Goal: Task Accomplishment & Management: Use online tool/utility

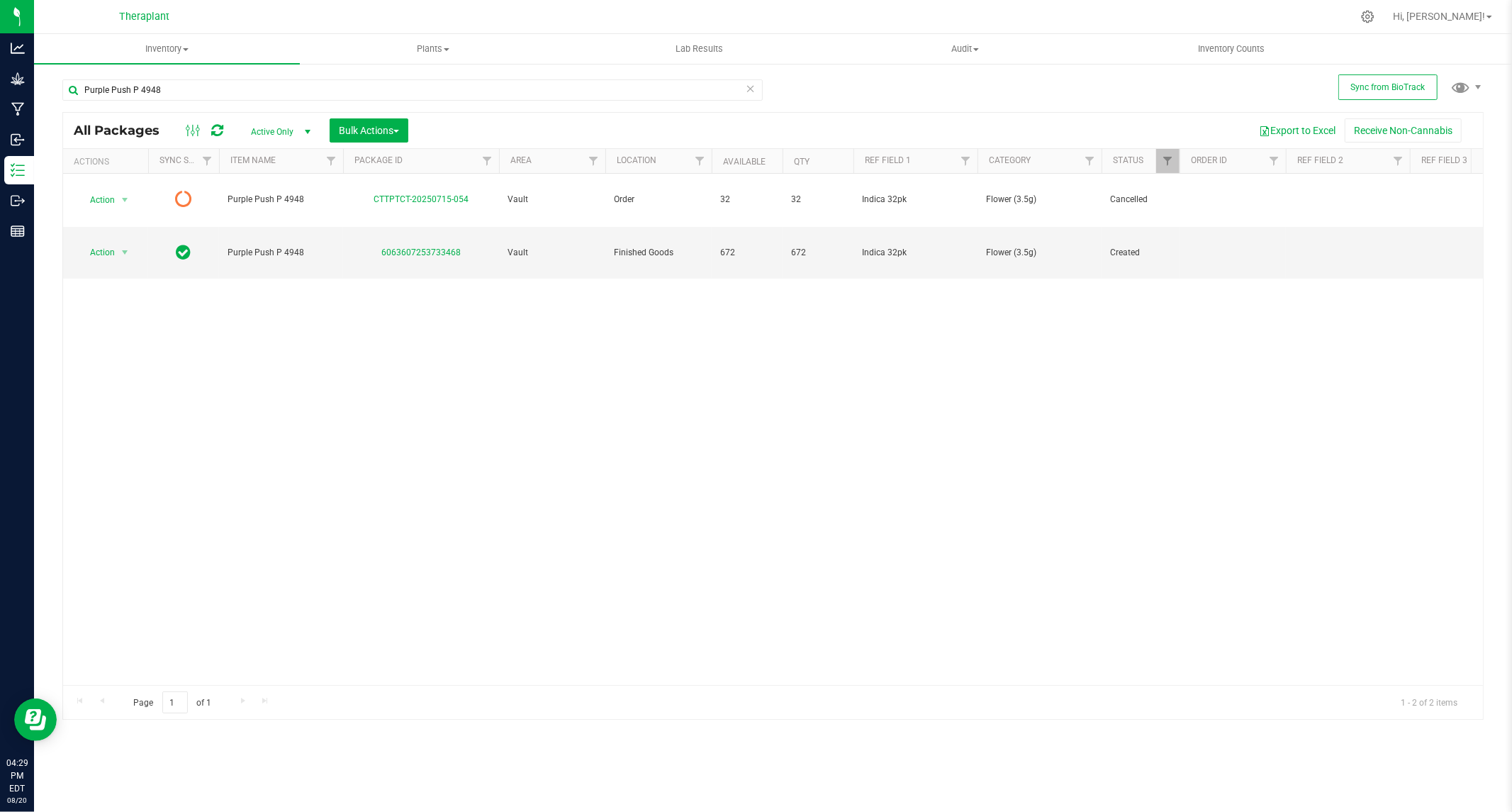
click at [750, 88] on icon at bounding box center [750, 88] width 10 height 17
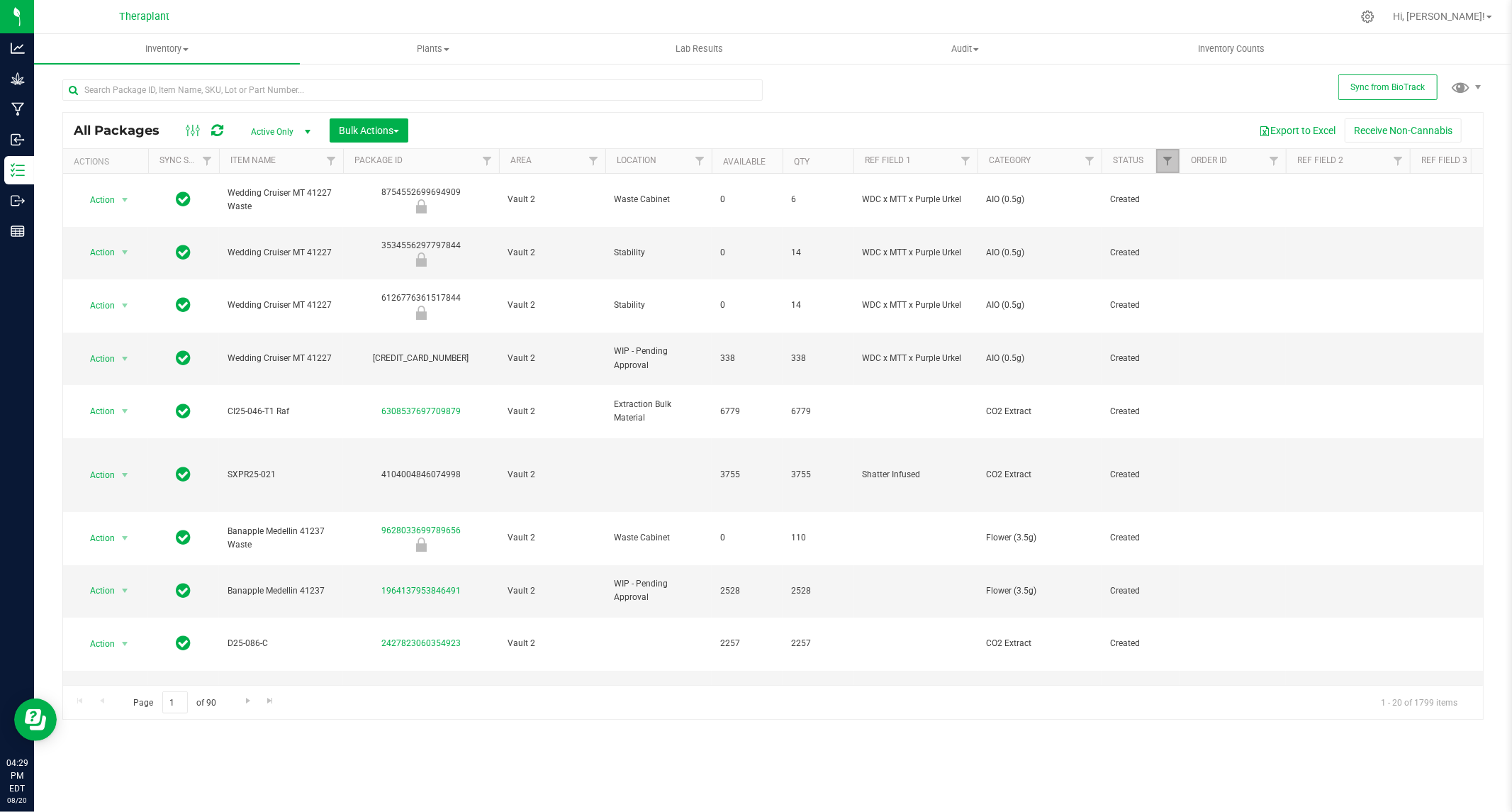
click at [1173, 166] on link "Filter" at bounding box center [1167, 161] width 23 height 24
click at [1175, 298] on input "Consumed" at bounding box center [1175, 298] width 9 height 9
checkbox input "true"
click at [1177, 314] on input "Created" at bounding box center [1175, 317] width 9 height 9
checkbox input "false"
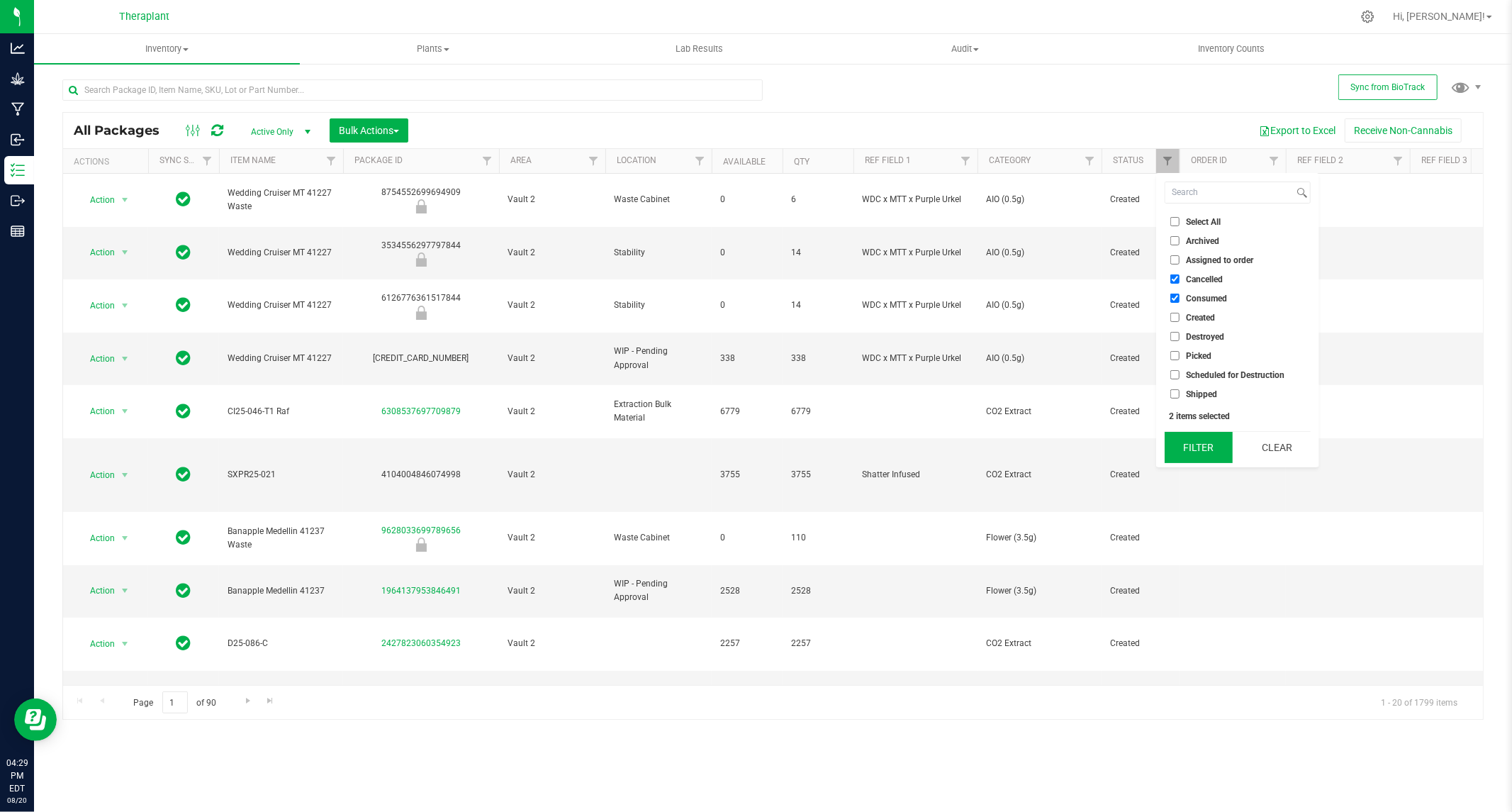
click at [1215, 454] on button "Filter" at bounding box center [1199, 447] width 68 height 31
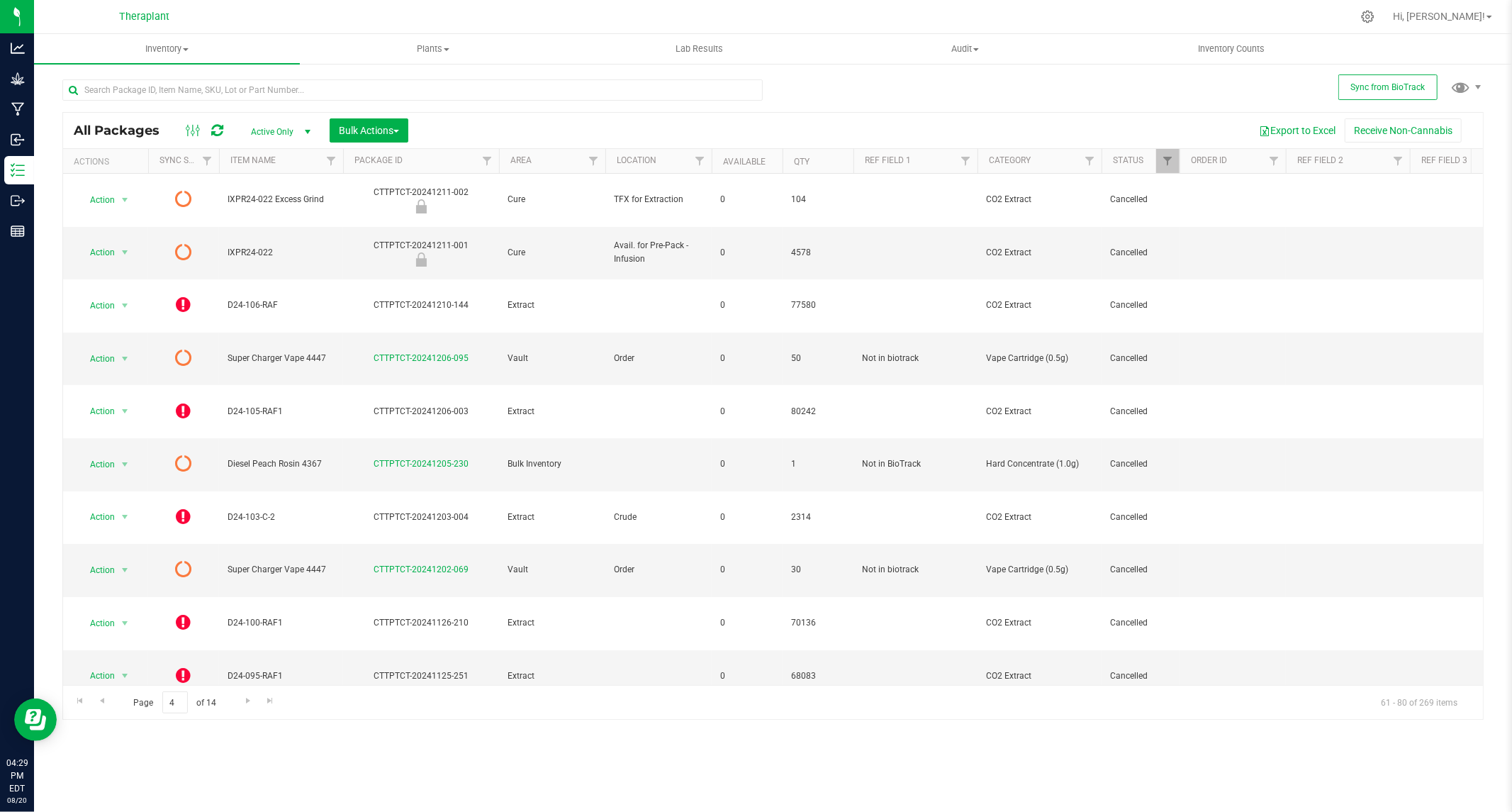
click at [803, 168] on th "Qty" at bounding box center [817, 161] width 71 height 25
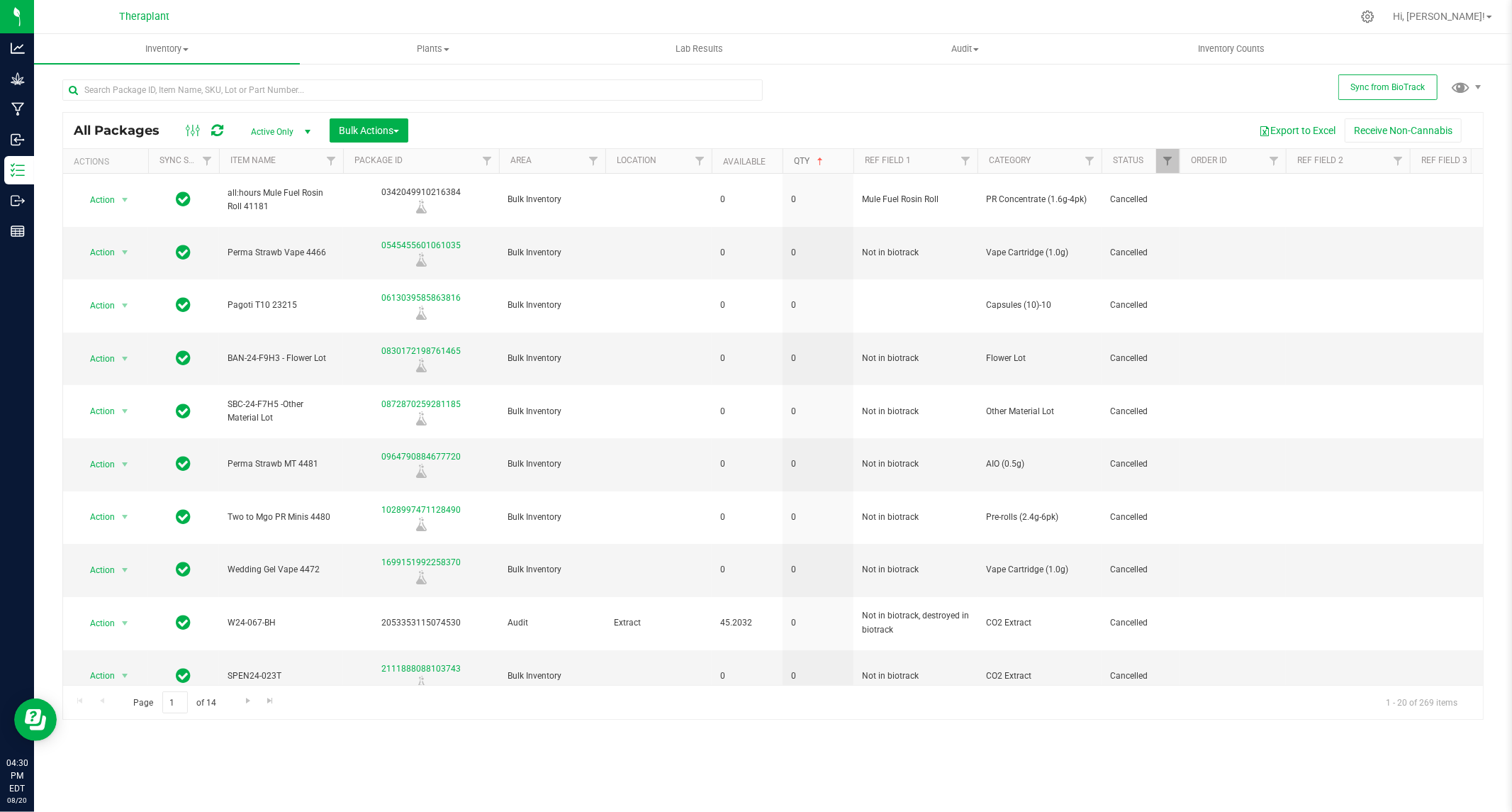
click at [809, 157] on link "Qty" at bounding box center [810, 160] width 32 height 10
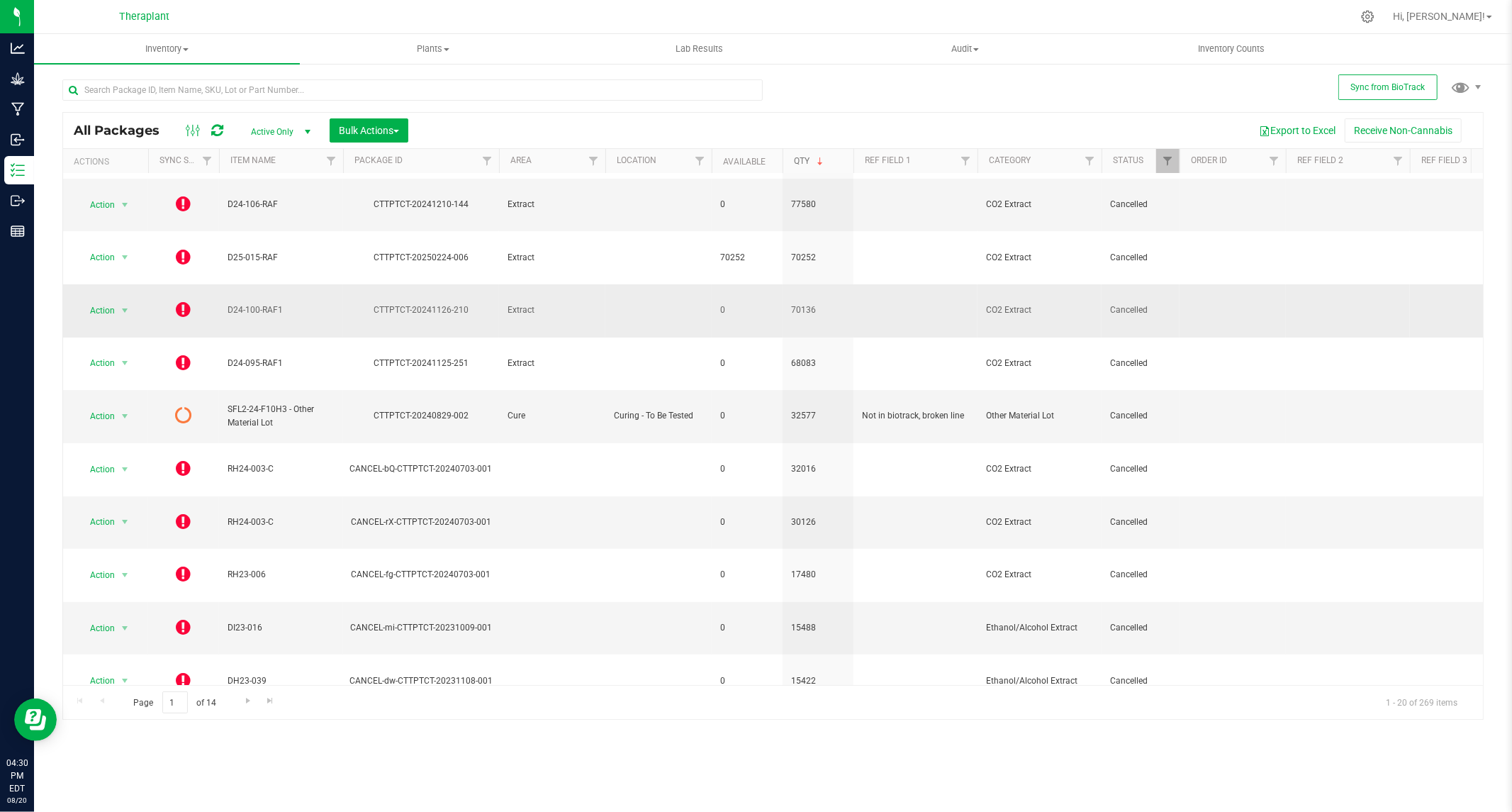
scroll to position [175, 0]
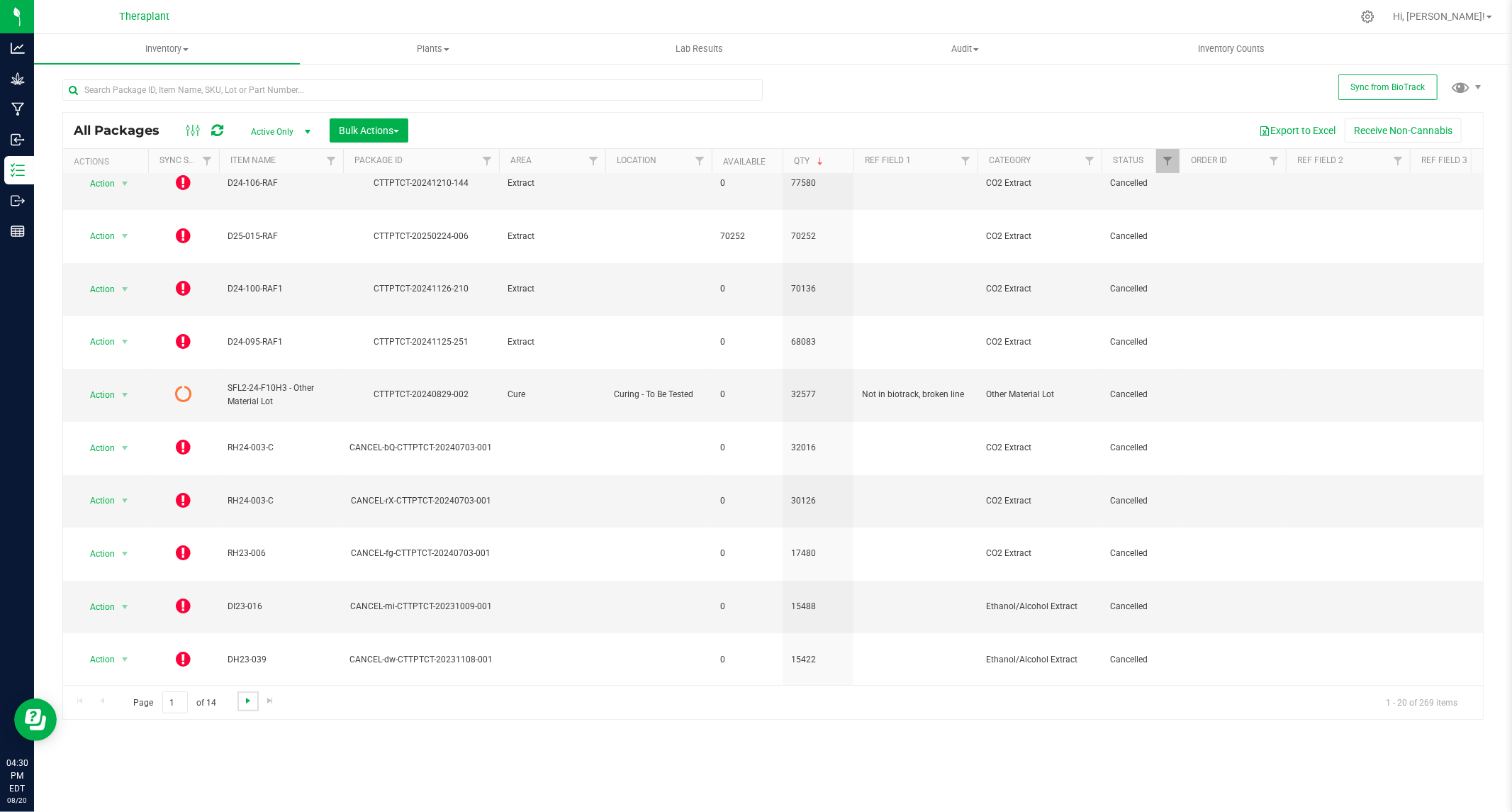
click at [244, 702] on span "Go to the next page" at bounding box center [248, 700] width 11 height 11
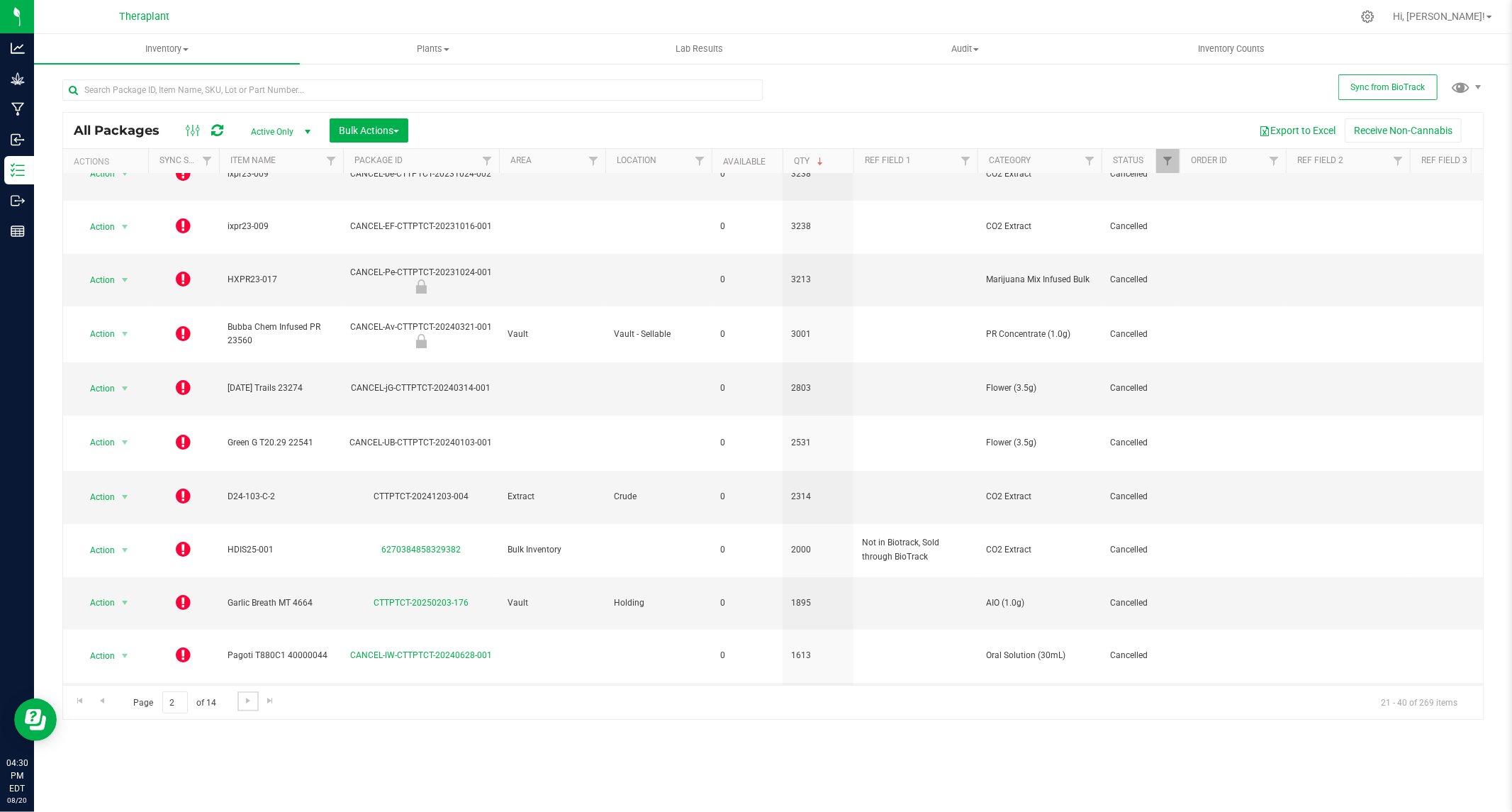
scroll to position [158, 0]
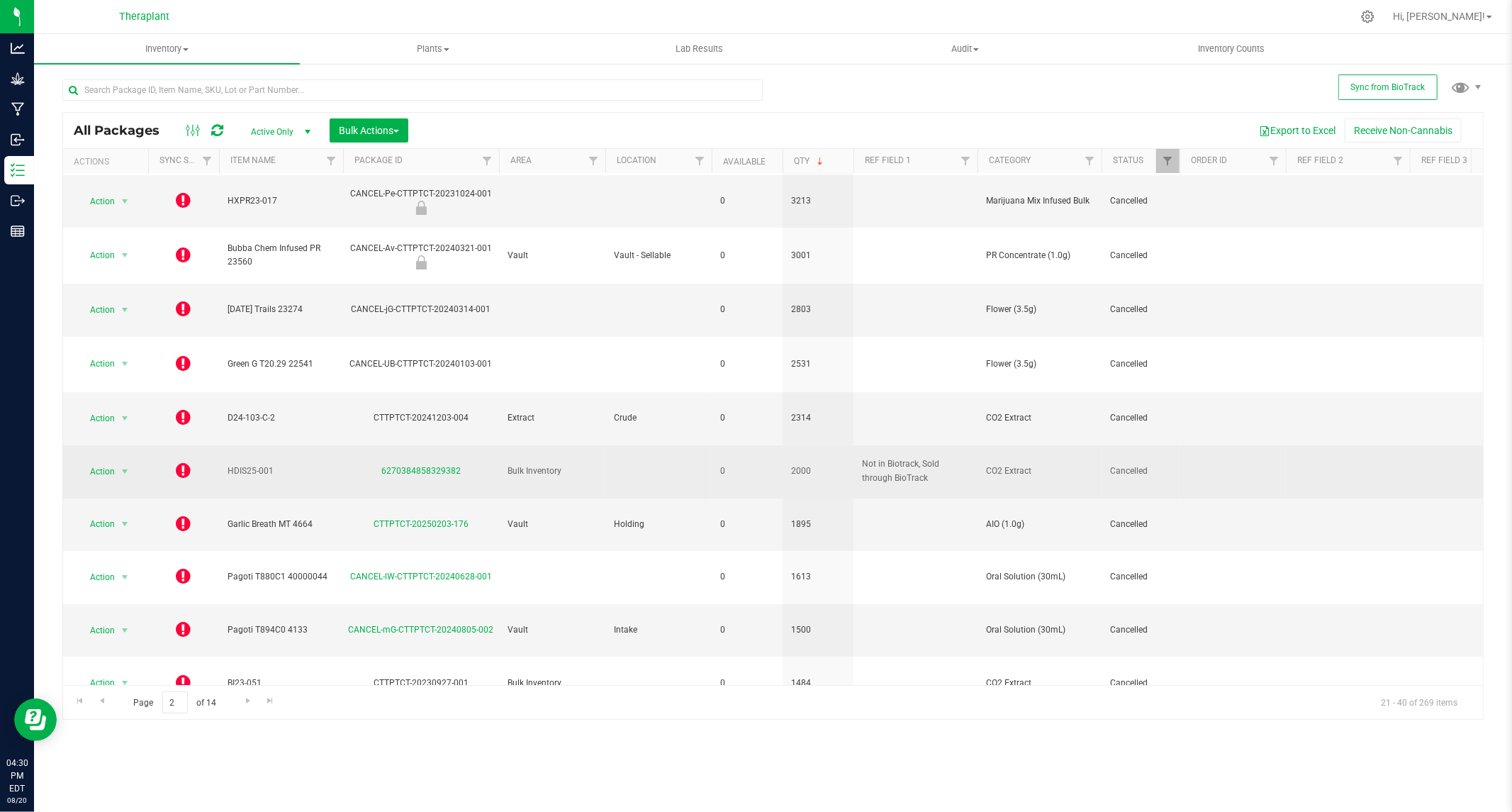
drag, startPoint x: 358, startPoint y: 373, endPoint x: 463, endPoint y: 376, distance: 105.0
click at [463, 465] on div "6270384858329382" at bounding box center [421, 471] width 160 height 14
copy link "6270384858329382"
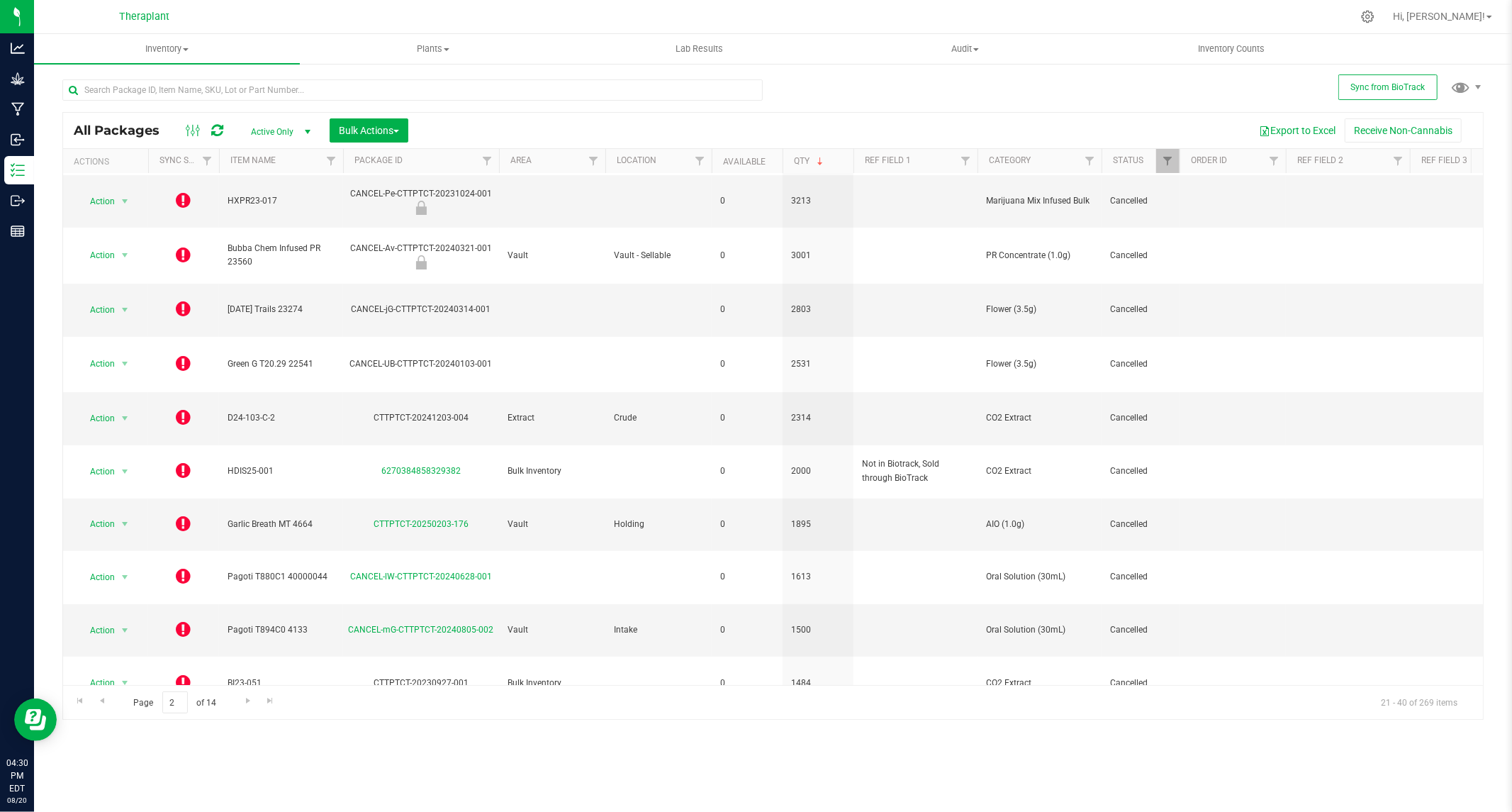
click at [850, 96] on div "All Packages Active Only Active Only Lab Samples Locked All External Internal B…" at bounding box center [773, 393] width 1421 height 653
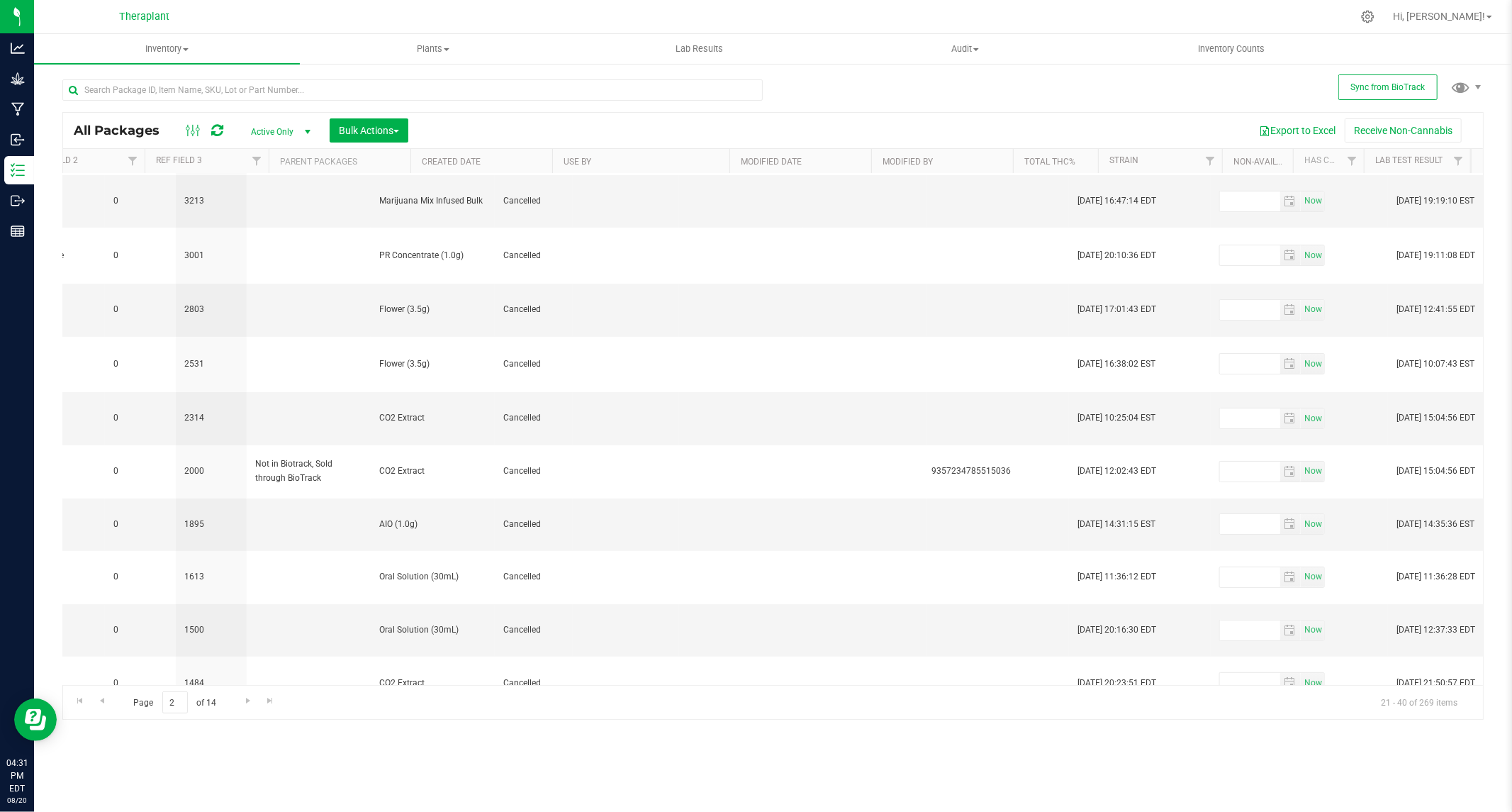
scroll to position [0, 606]
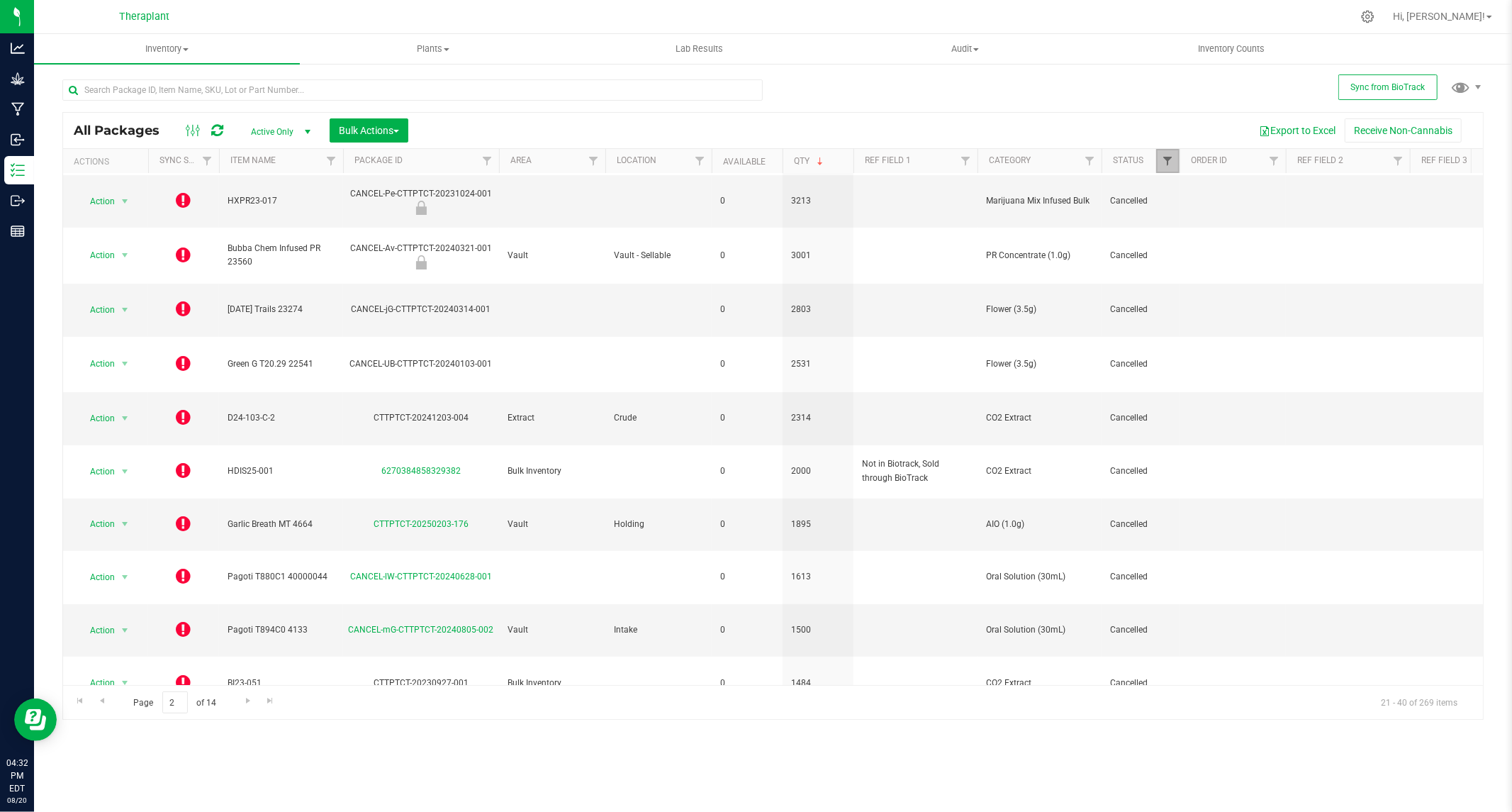
click at [1172, 157] on span "Filter" at bounding box center [1167, 160] width 11 height 11
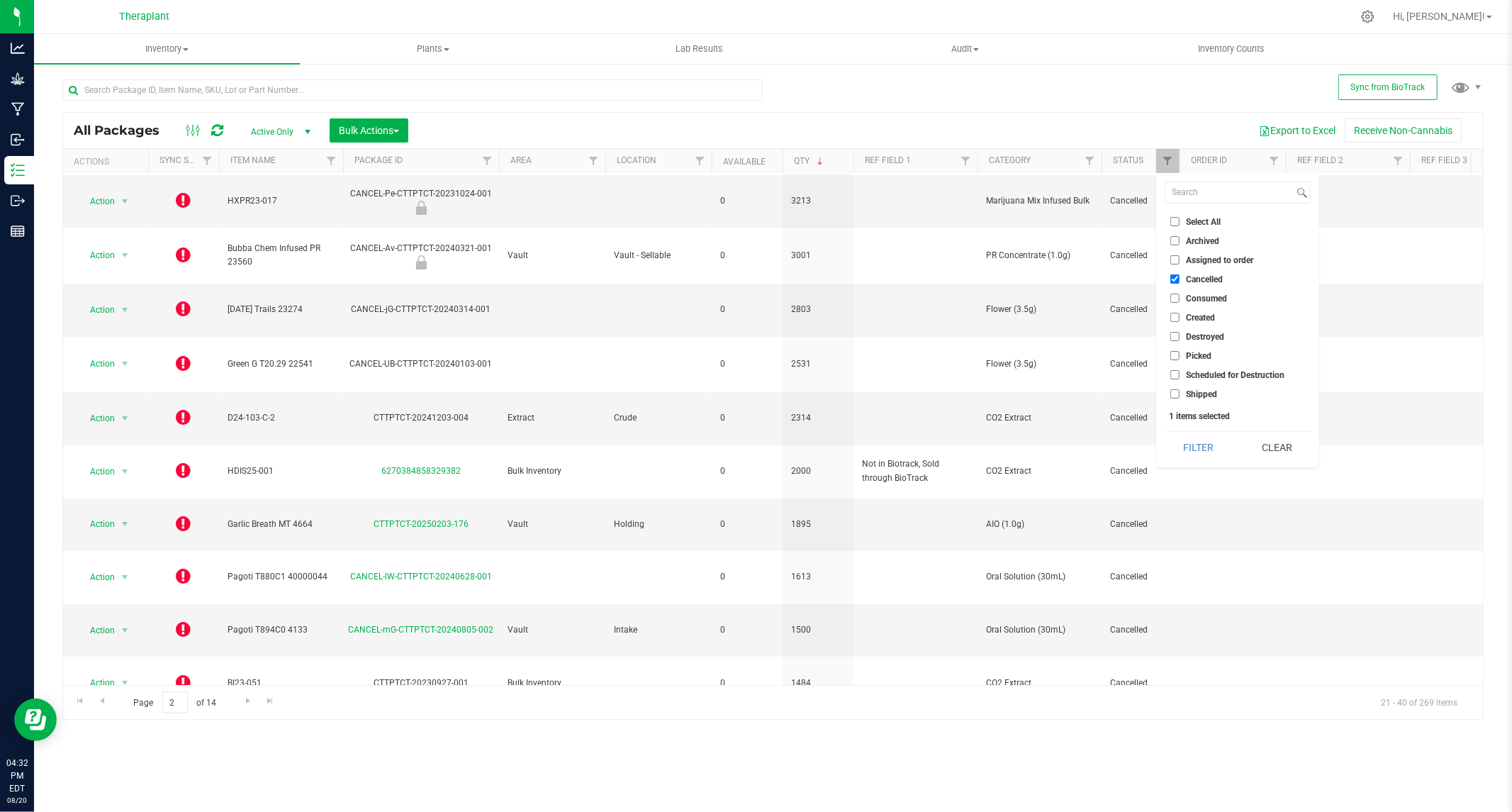
click at [1177, 297] on input "Consumed" at bounding box center [1175, 298] width 9 height 9
checkbox input "true"
click at [1175, 281] on input "Cancelled" at bounding box center [1175, 279] width 9 height 9
checkbox input "false"
click at [1201, 453] on button "Filter" at bounding box center [1199, 447] width 68 height 31
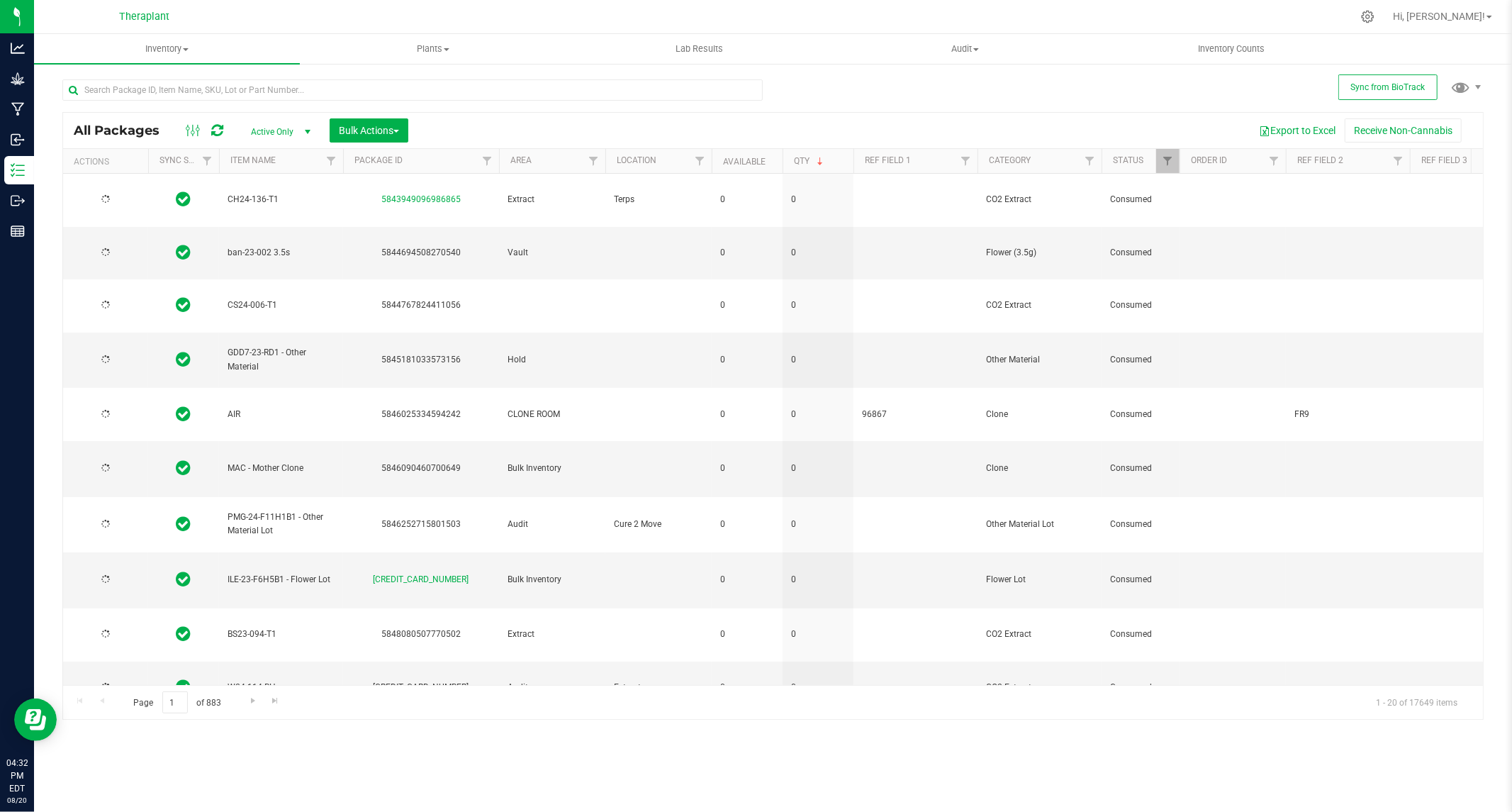
type input "[DATE]"
click at [214, 164] on link "Filter" at bounding box center [206, 161] width 23 height 24
click at [215, 278] on input "Out of sync" at bounding box center [215, 279] width 9 height 9
checkbox input "true"
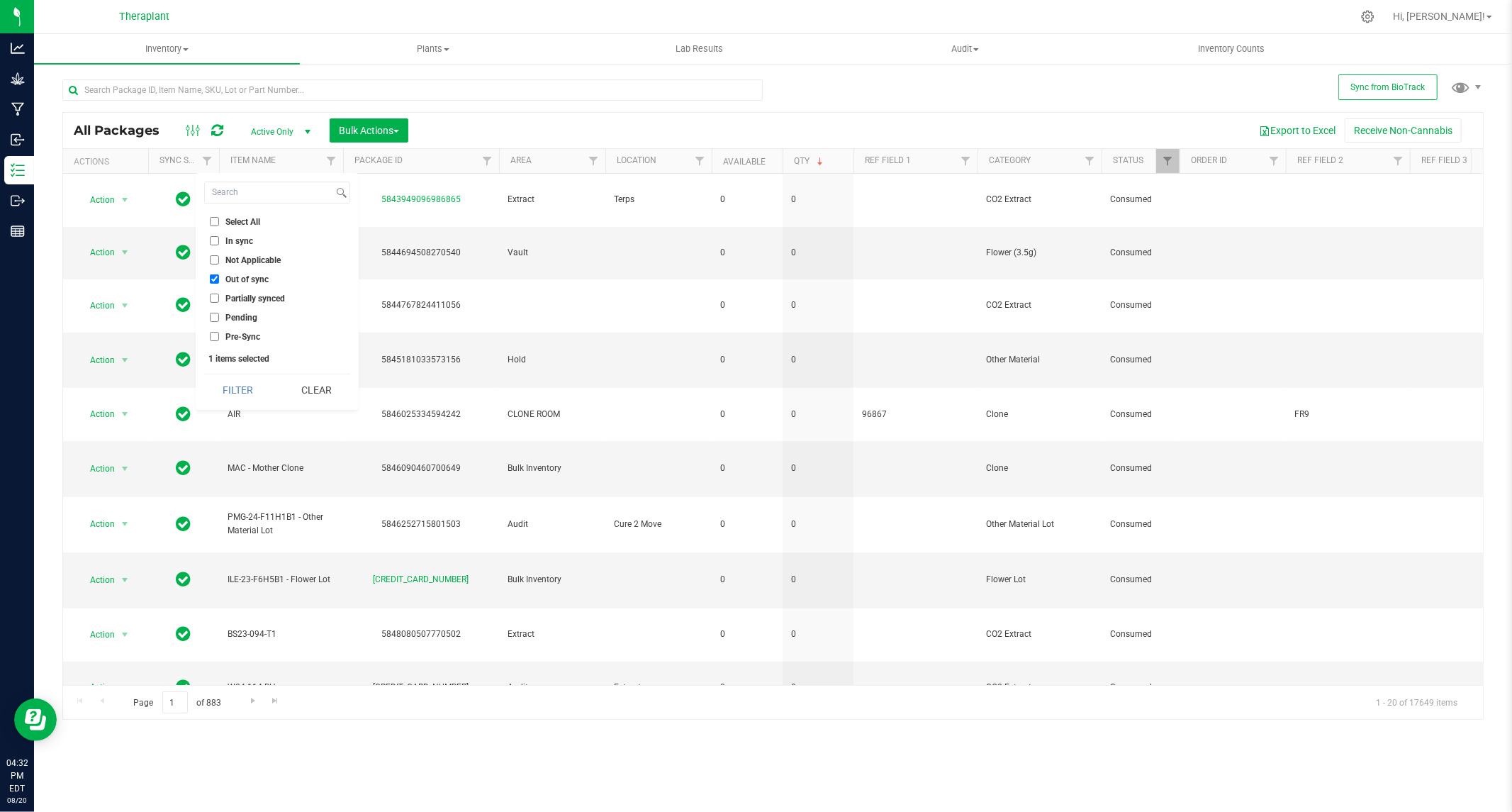
click at [217, 298] on input "Partially synced" at bounding box center [215, 298] width 9 height 9
checkbox input "true"
click at [217, 317] on input "Pending" at bounding box center [215, 317] width 9 height 9
checkbox input "true"
click at [213, 258] on input "Not Applicable" at bounding box center [215, 260] width 9 height 9
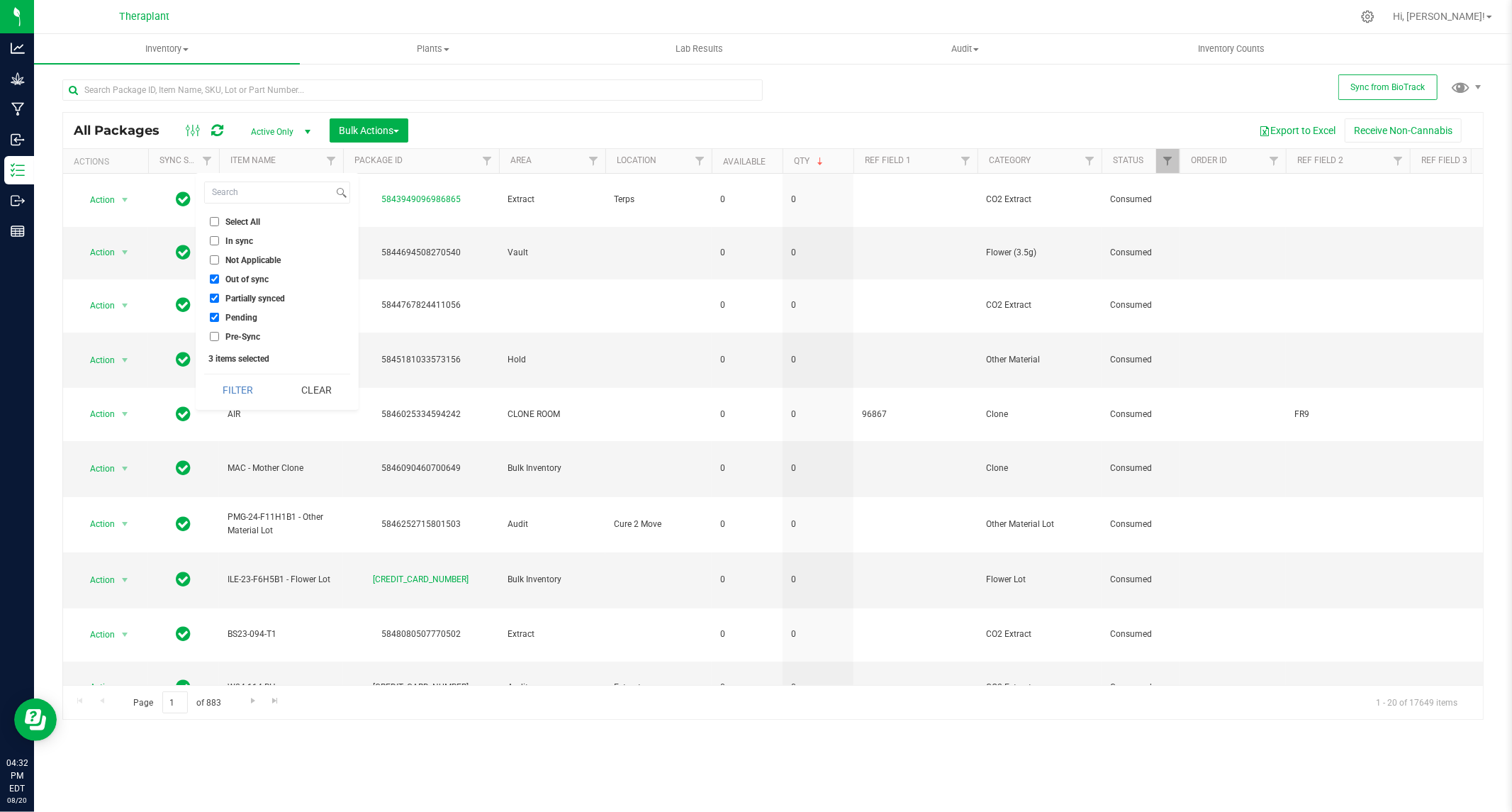
checkbox input "true"
click at [234, 382] on button "Filter" at bounding box center [239, 390] width 68 height 31
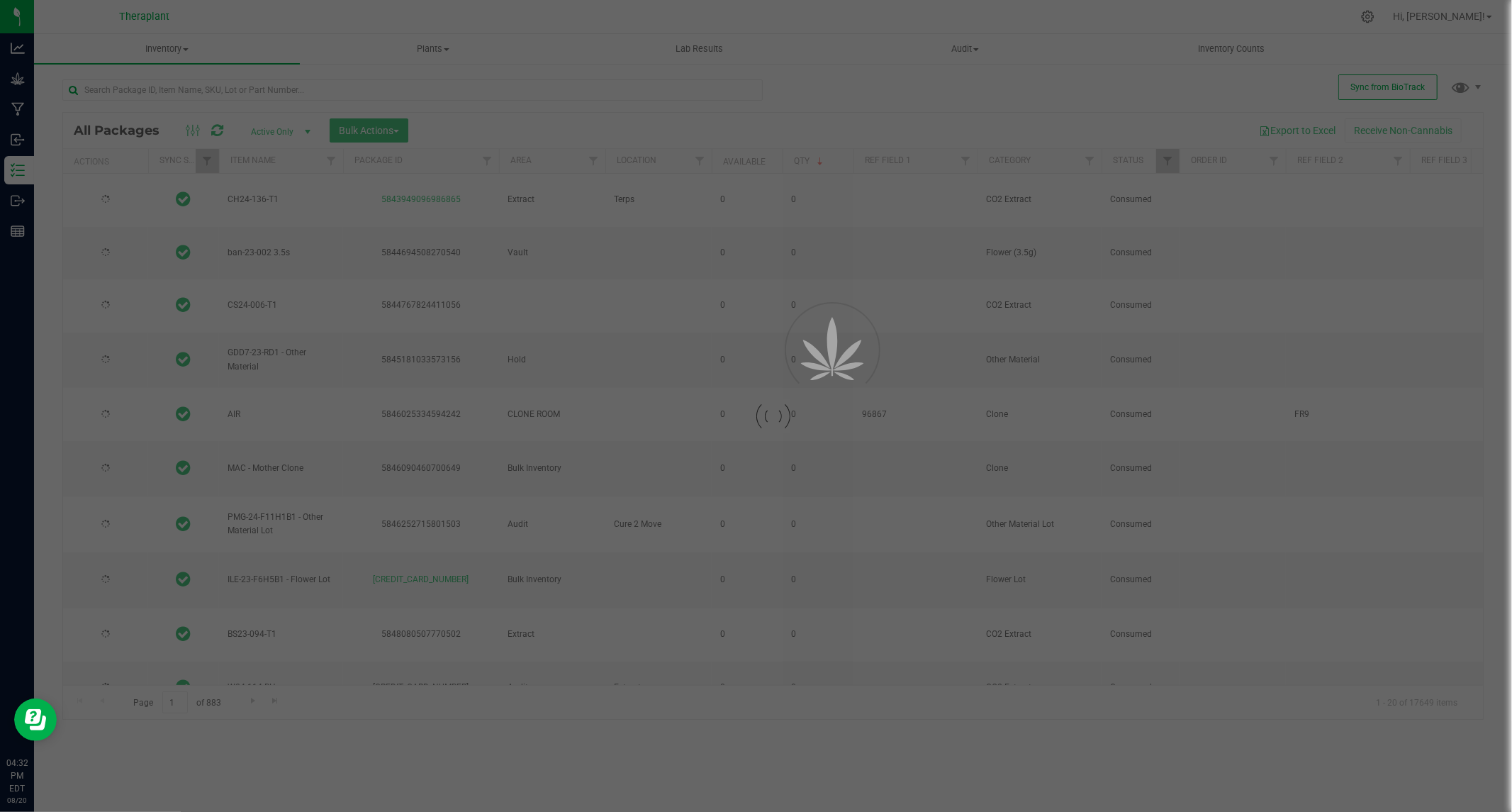
type input "[DATE]"
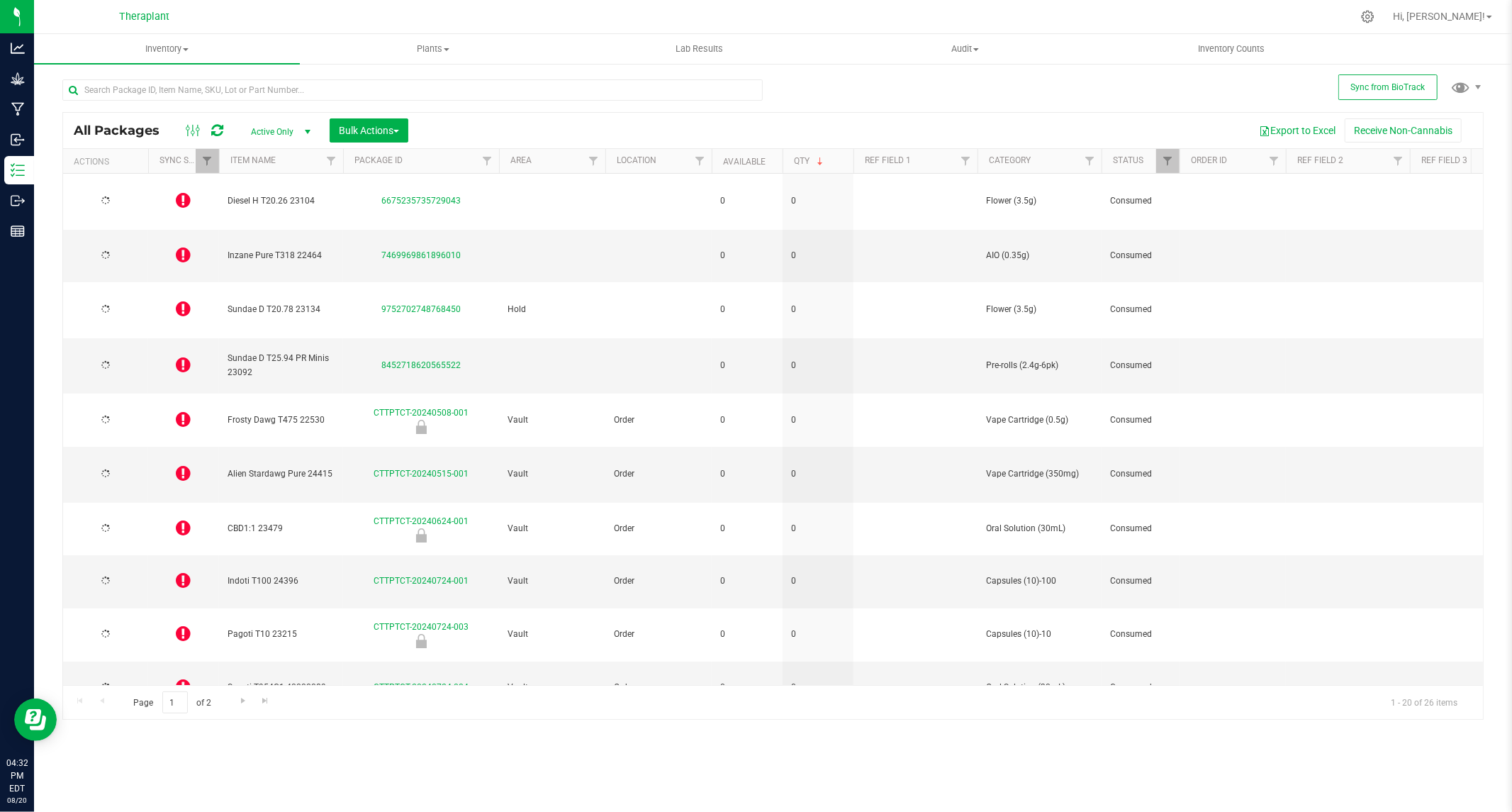
type input "[DATE]"
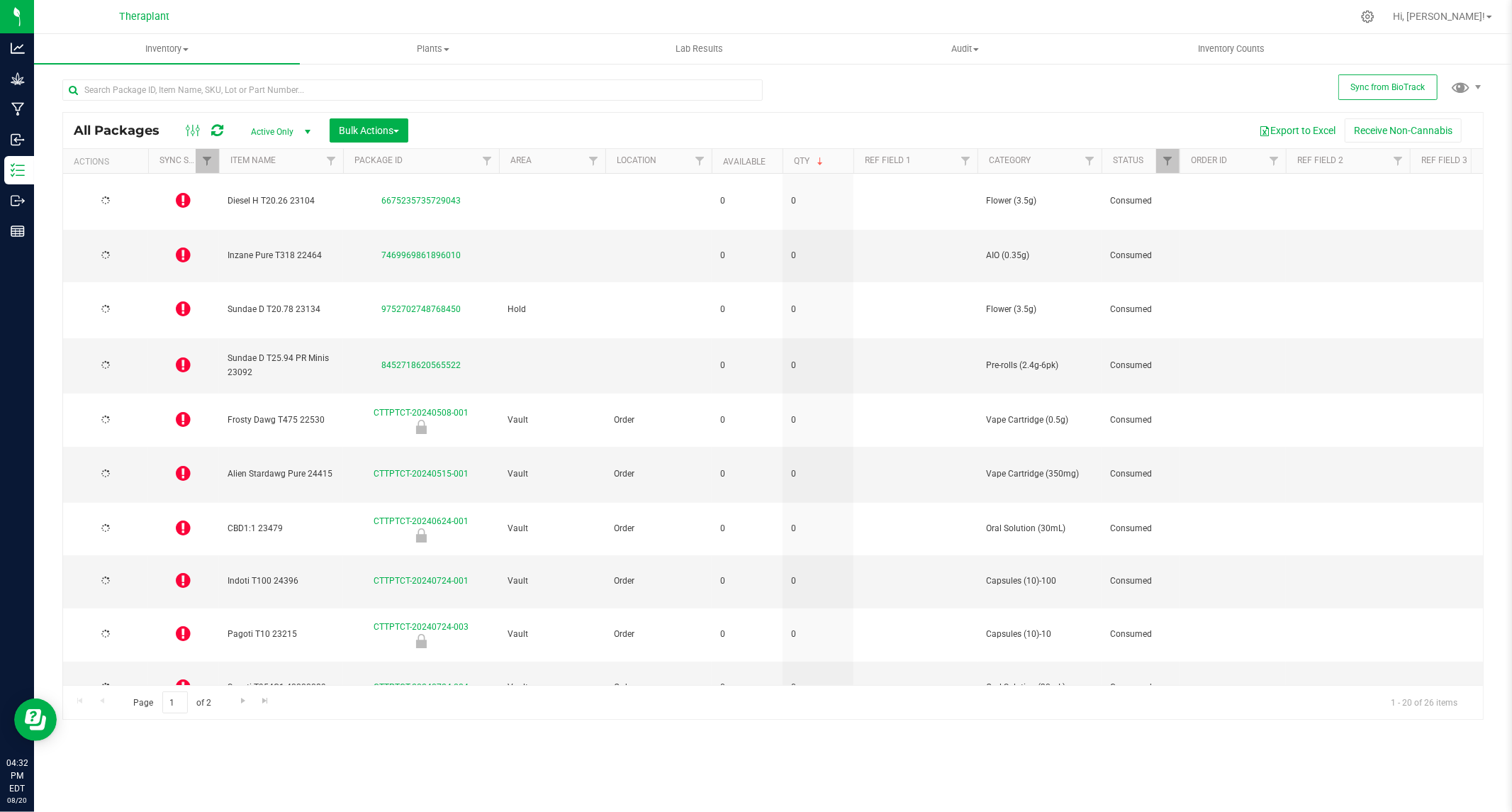
type input "[DATE]"
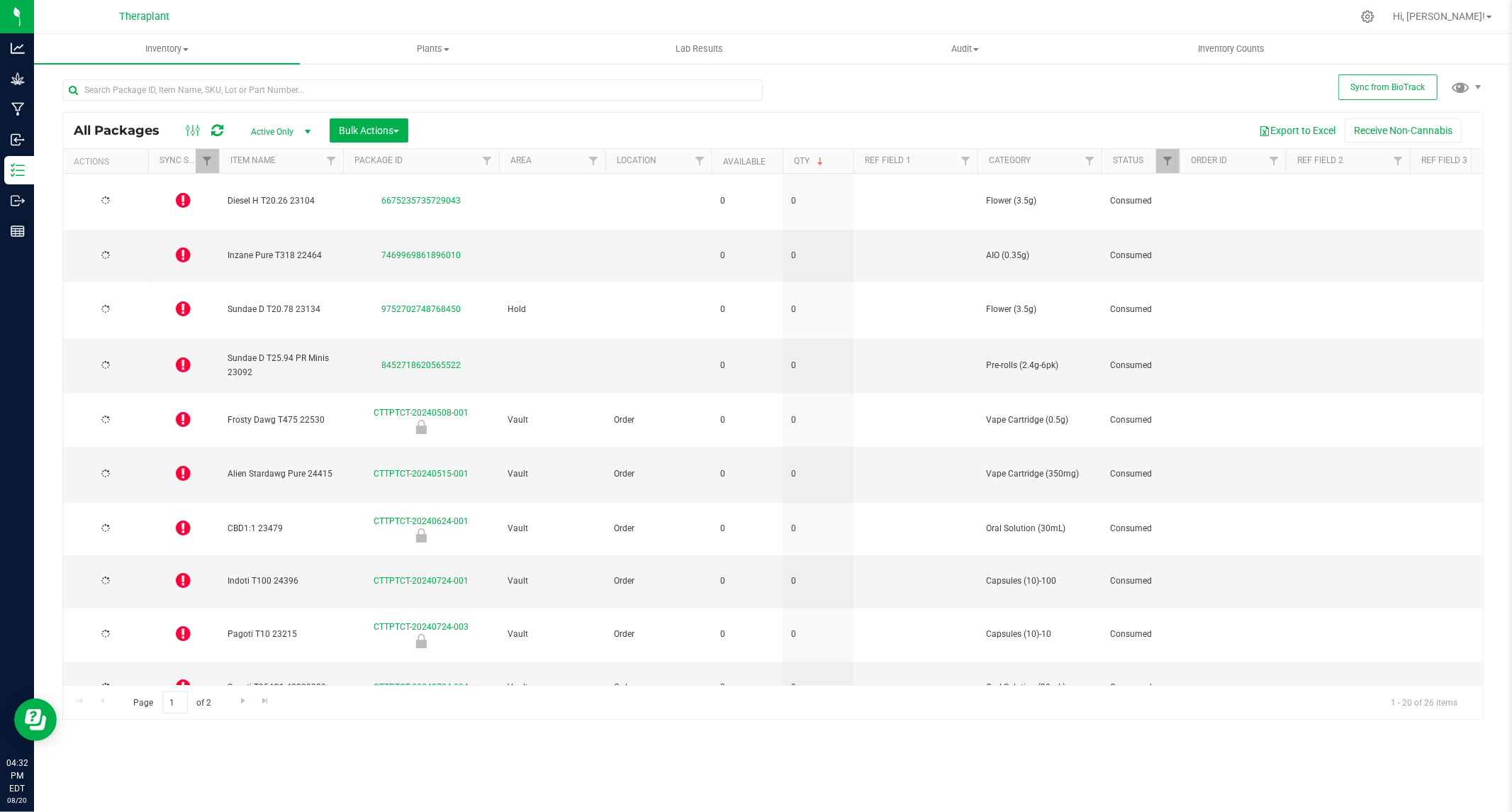
type input "[DATE]"
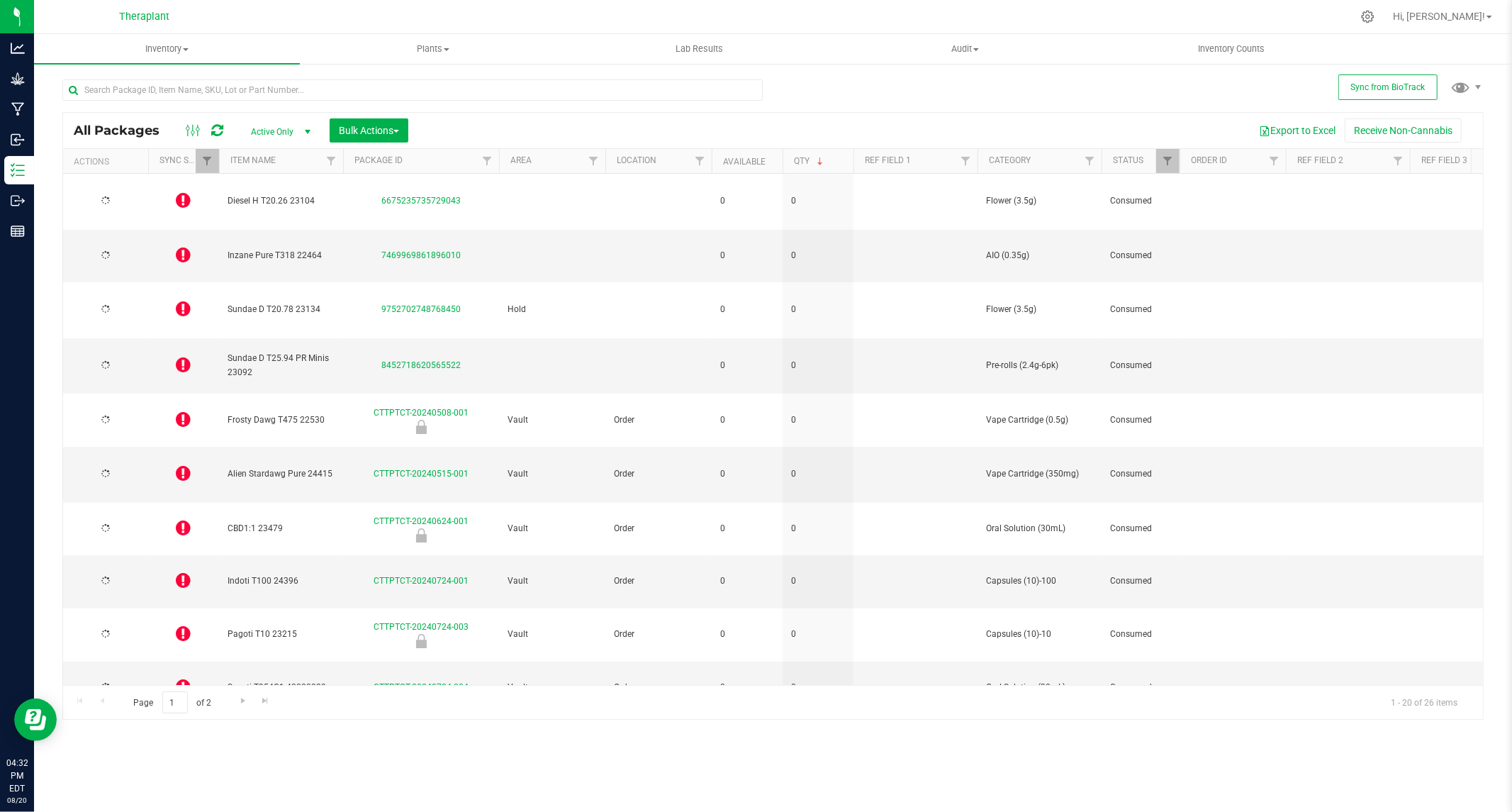
type input "[DATE]"
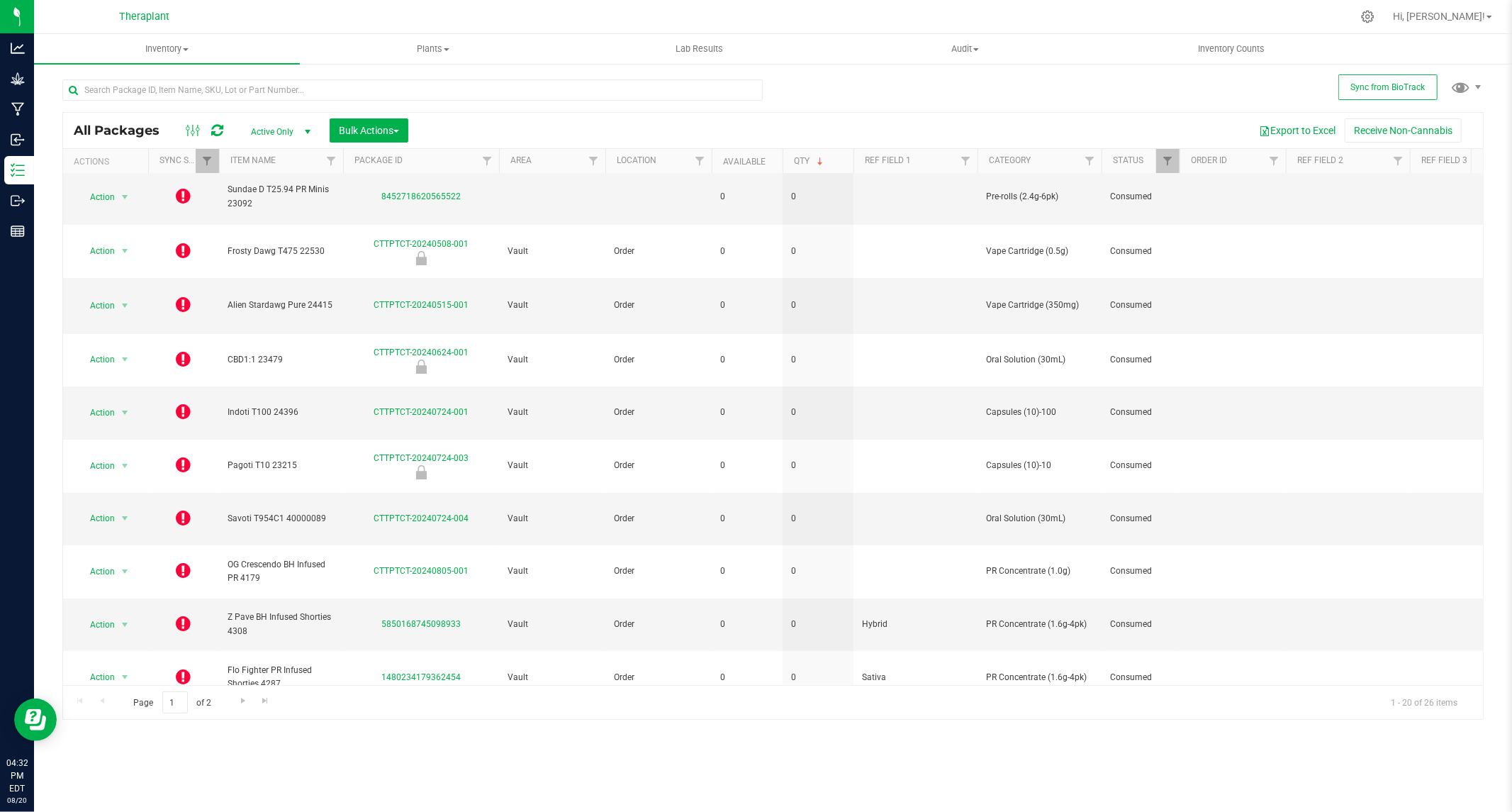
scroll to position [395, 0]
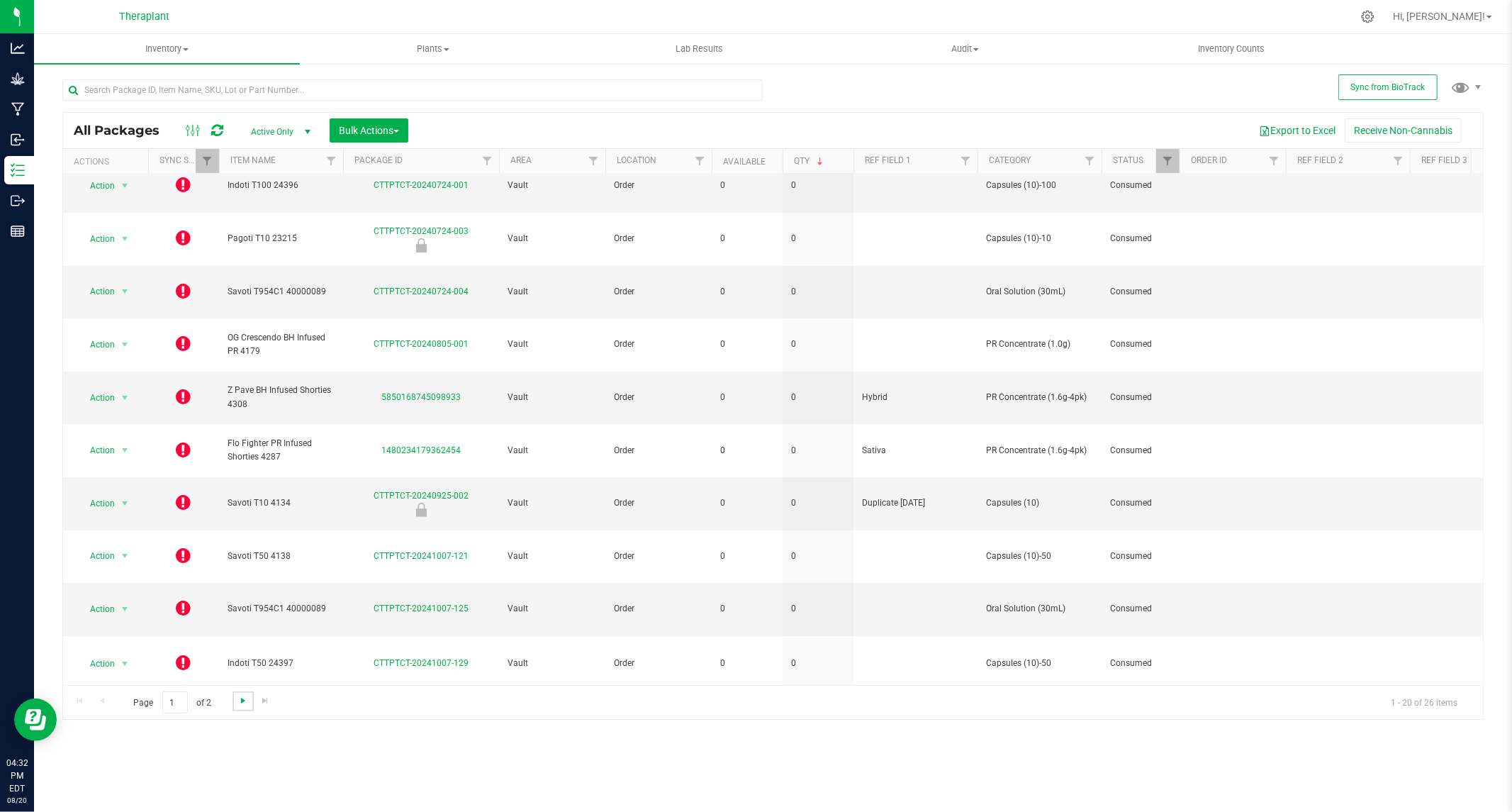
click at [240, 705] on span "Go to the next page" at bounding box center [243, 700] width 11 height 11
